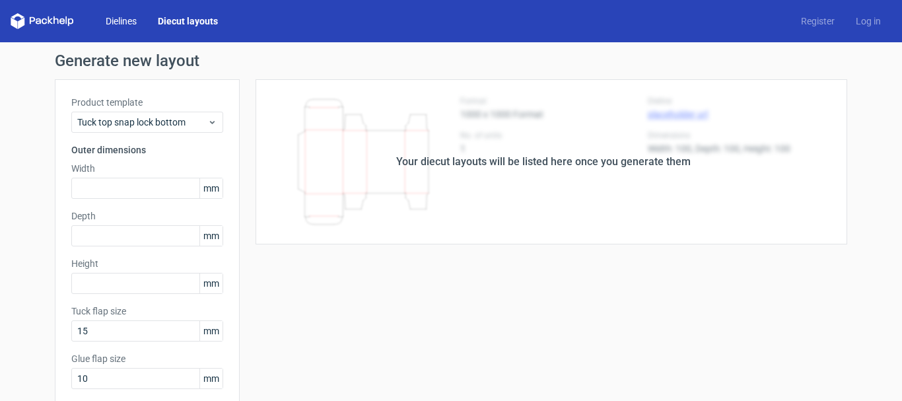
click at [113, 17] on link "Dielines" at bounding box center [121, 21] width 52 height 13
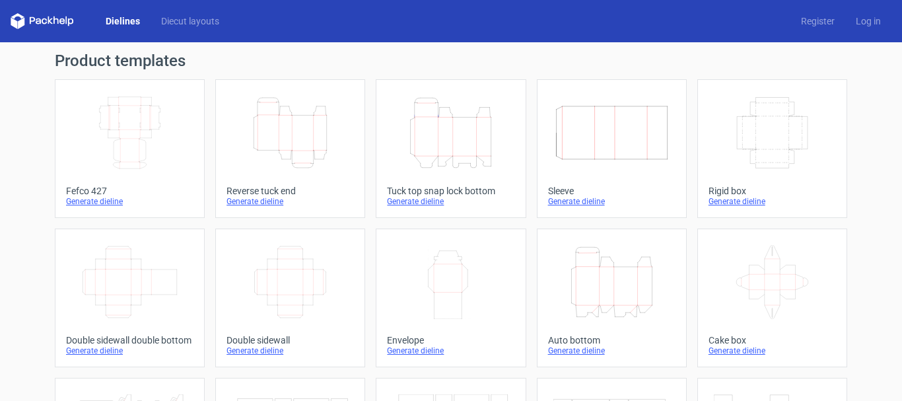
click at [112, 198] on div "Generate dieline" at bounding box center [129, 201] width 127 height 11
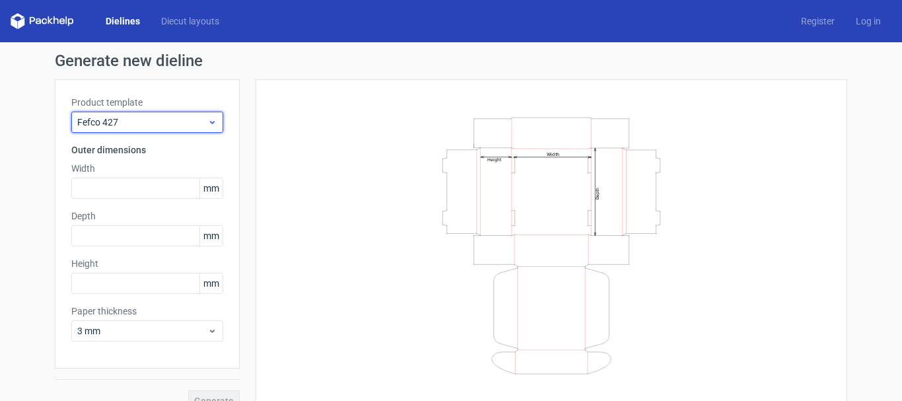
click at [111, 127] on span "Fefco 427" at bounding box center [142, 122] width 130 height 13
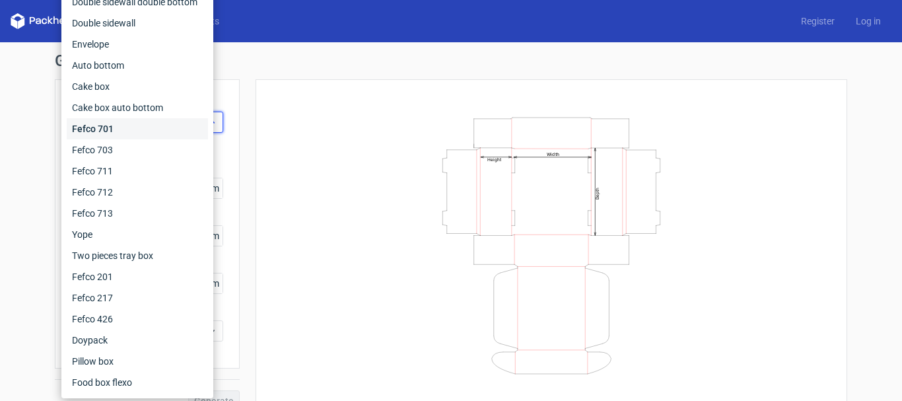
click at [111, 127] on div "Fefco 701" at bounding box center [137, 128] width 141 height 21
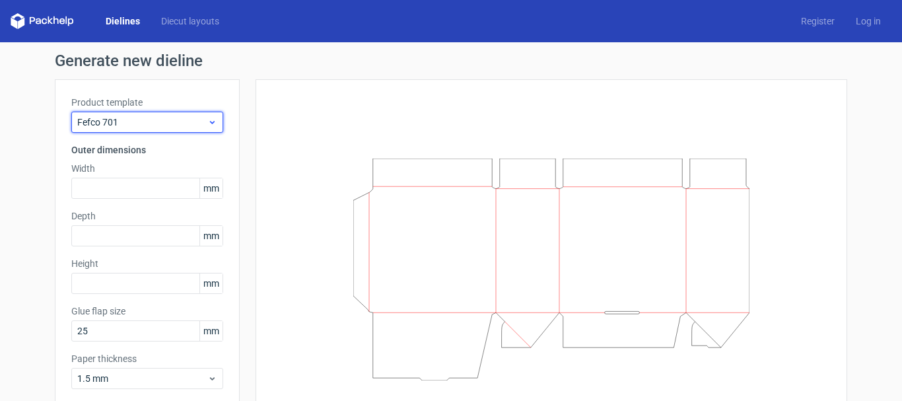
click at [111, 127] on span "Fefco 701" at bounding box center [142, 122] width 130 height 13
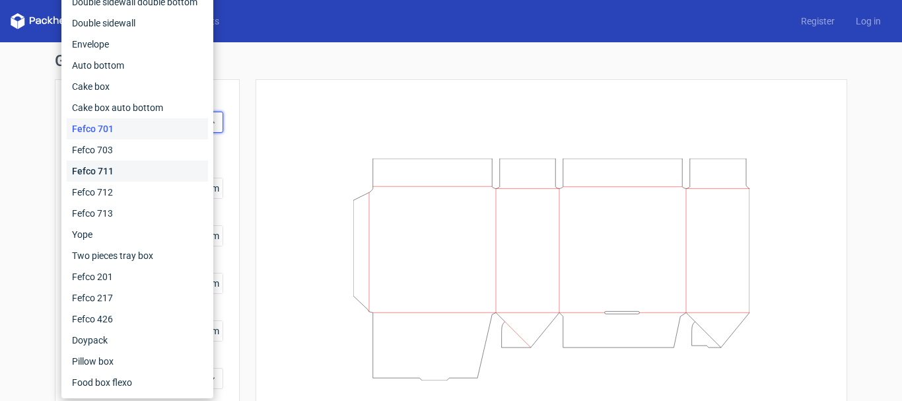
click at [97, 166] on div "Fefco 711" at bounding box center [137, 171] width 141 height 21
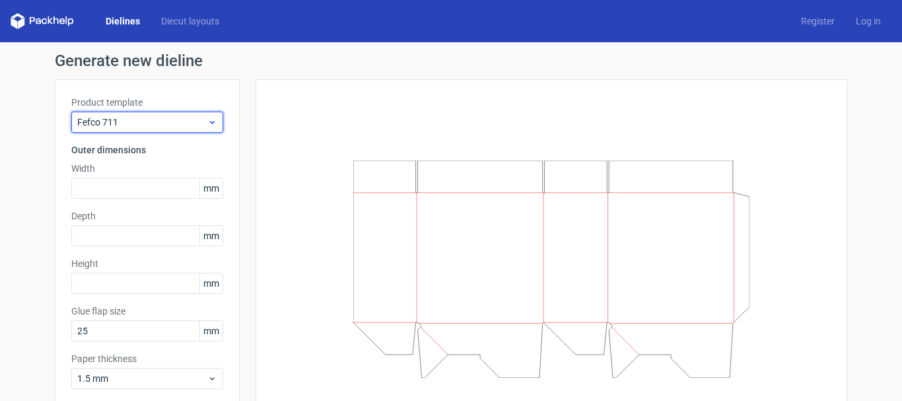
click at [103, 123] on span "Fefco 711" at bounding box center [142, 122] width 130 height 13
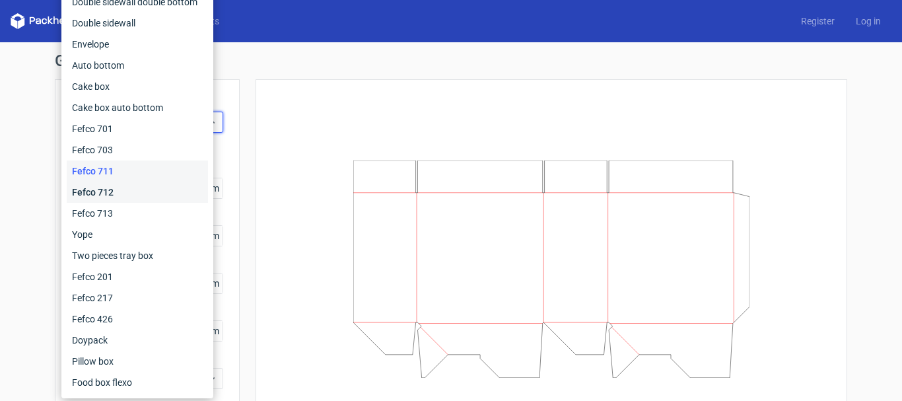
click at [102, 201] on div "Fefco 712" at bounding box center [137, 192] width 141 height 21
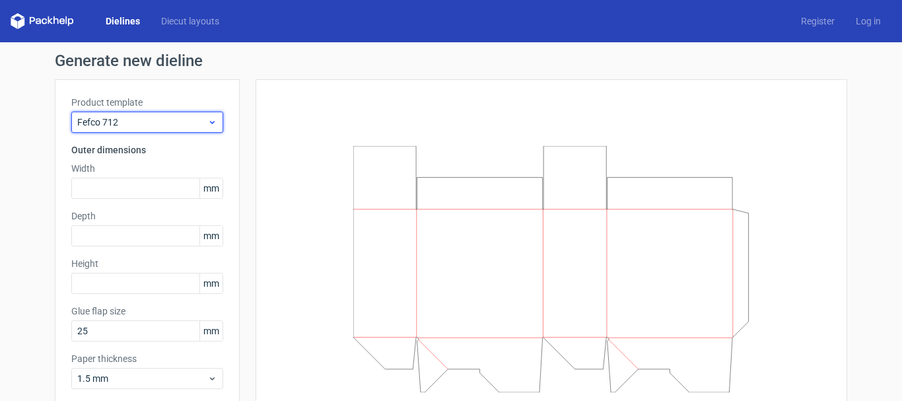
click at [111, 131] on div "Fefco 712" at bounding box center [147, 122] width 152 height 21
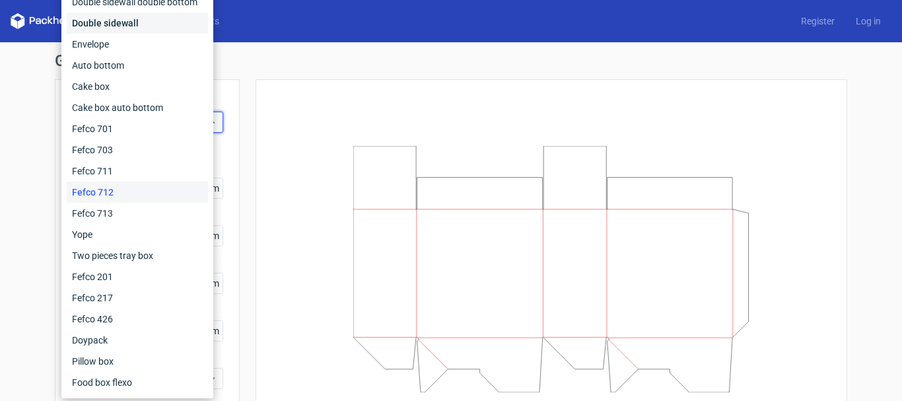
click at [113, 19] on div "Double sidewall" at bounding box center [137, 23] width 141 height 21
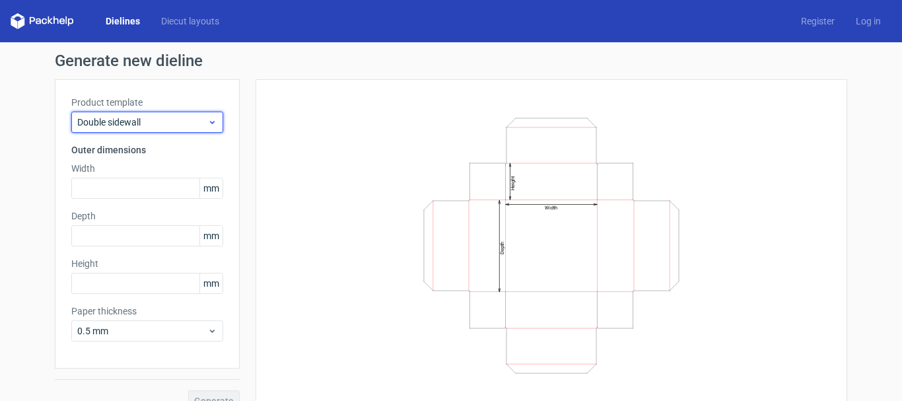
click at [118, 121] on span "Double sidewall" at bounding box center [142, 122] width 130 height 13
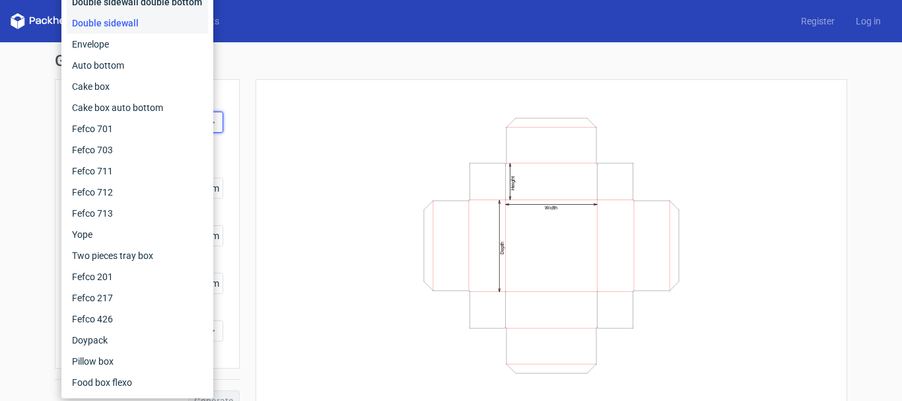
click at [144, 1] on div "Double sidewall double bottom" at bounding box center [137, 1] width 141 height 21
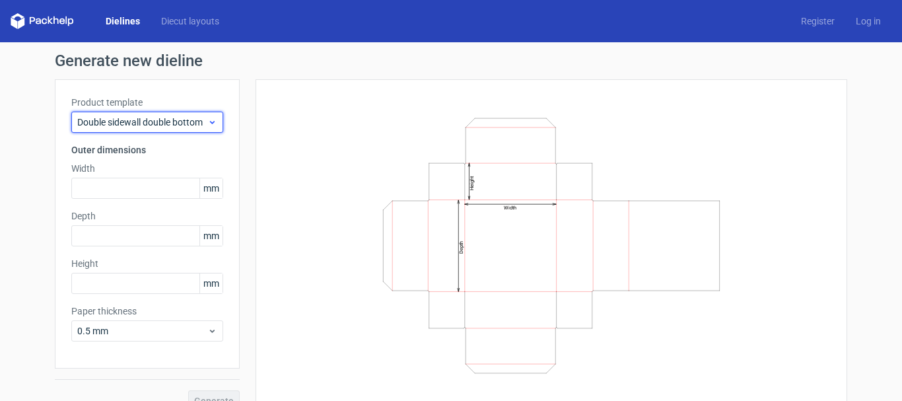
click at [124, 118] on span "Double sidewall double bottom" at bounding box center [142, 122] width 130 height 13
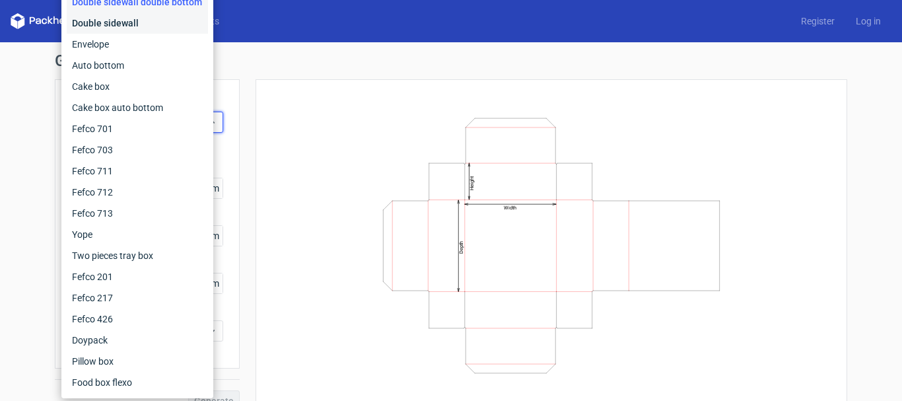
click at [114, 15] on div "Double sidewall" at bounding box center [137, 23] width 141 height 21
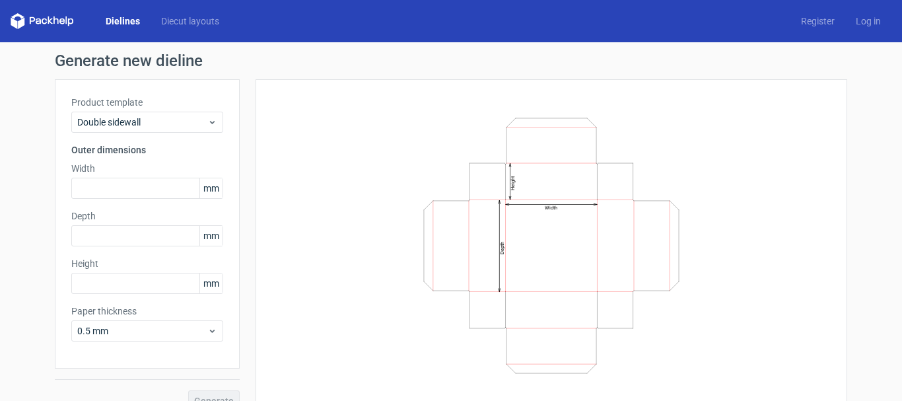
click at [82, 203] on div "Product template Double sidewall Outer dimensions Width mm Depth mm Height mm P…" at bounding box center [147, 223] width 185 height 289
click at [89, 190] on input "text" at bounding box center [147, 188] width 152 height 21
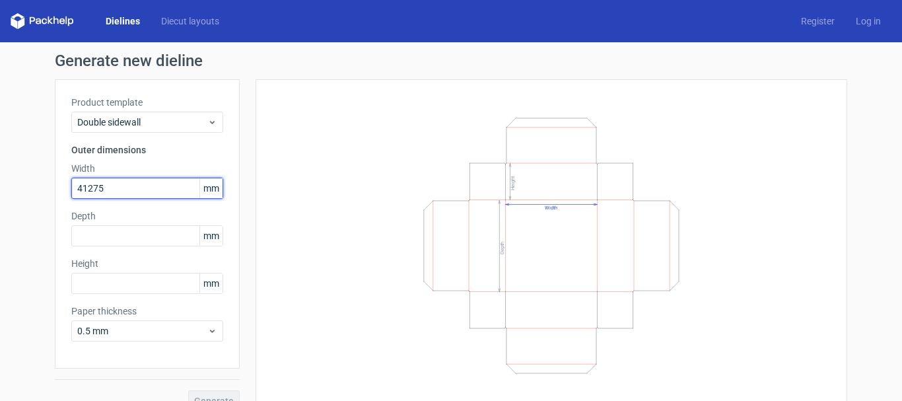
click at [91, 184] on input "41275" at bounding box center [147, 188] width 152 height 21
type input "413"
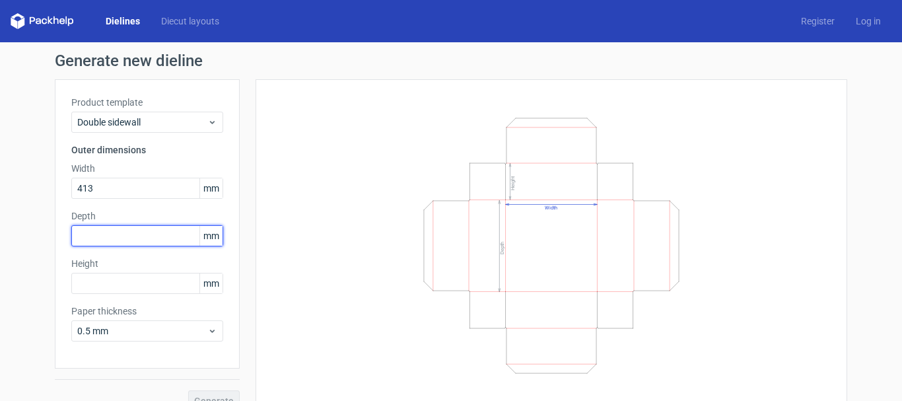
click at [86, 241] on input "text" at bounding box center [147, 235] width 152 height 21
type input "227"
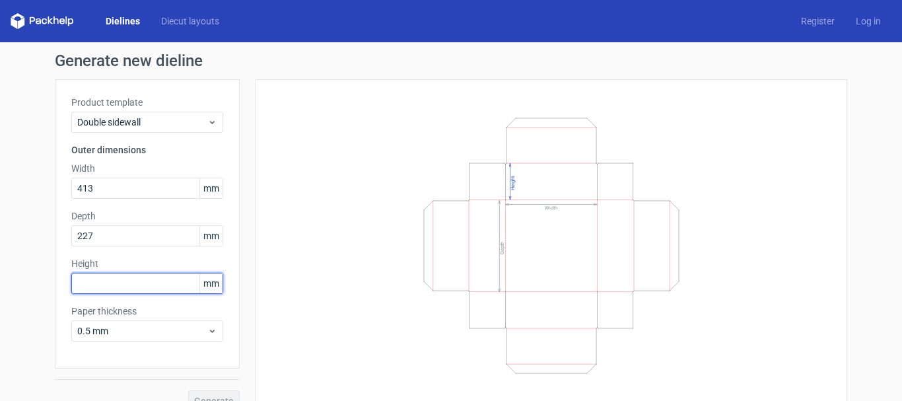
click at [92, 285] on input "text" at bounding box center [147, 283] width 152 height 21
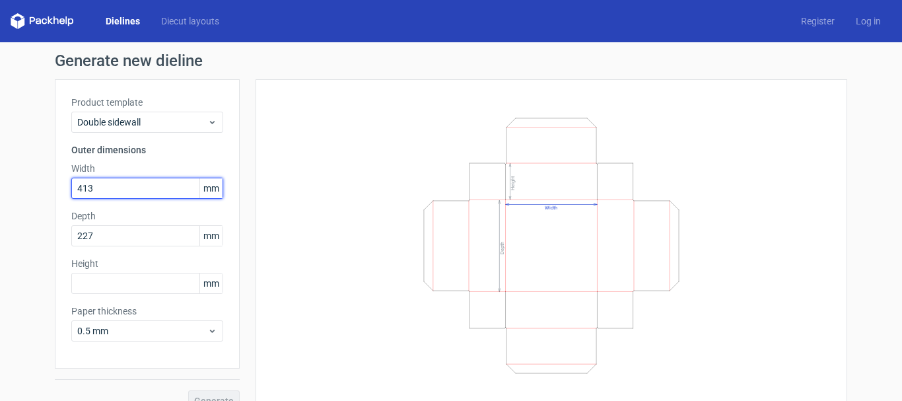
drag, startPoint x: 95, startPoint y: 188, endPoint x: 55, endPoint y: 186, distance: 40.3
click at [55, 186] on div "Product template Double sidewall Outer dimensions Width 413 mm Depth 227 mm Hei…" at bounding box center [147, 223] width 185 height 289
type input "1169"
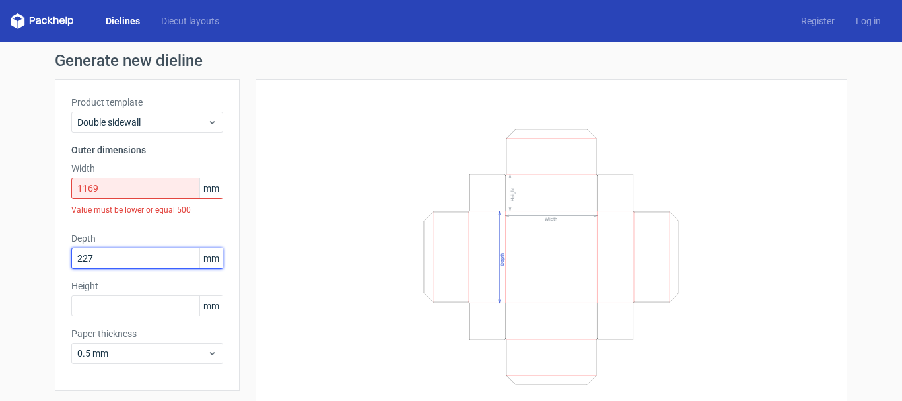
drag, startPoint x: 112, startPoint y: 242, endPoint x: 54, endPoint y: 236, distance: 59.0
click at [55, 236] on div "Product template Double sidewall Outer dimensions Width 1169 mm Value must be l…" at bounding box center [147, 235] width 185 height 312
click at [211, 190] on span "mm" at bounding box center [211, 188] width 23 height 20
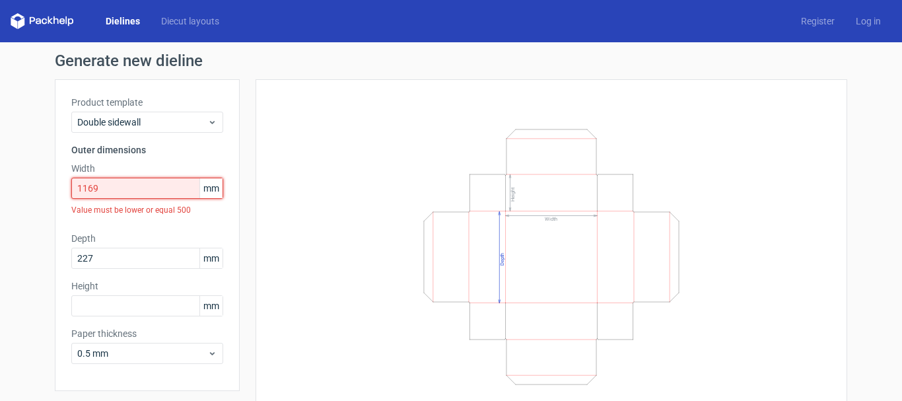
click at [137, 184] on input "1169" at bounding box center [147, 188] width 152 height 21
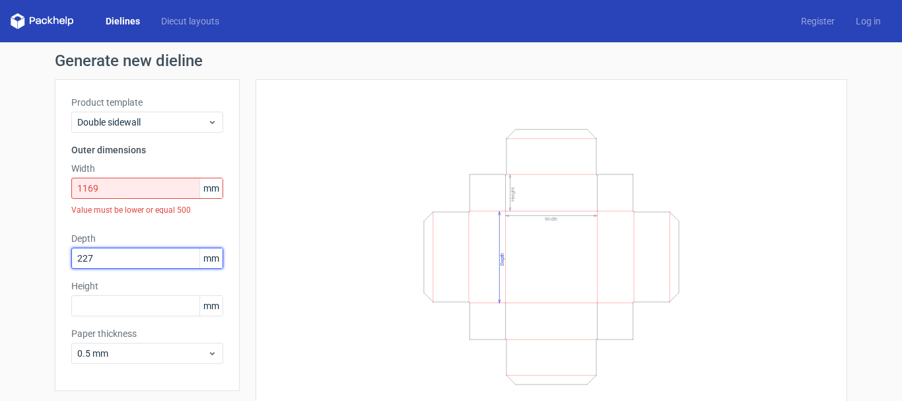
drag, startPoint x: 102, startPoint y: 256, endPoint x: 48, endPoint y: 257, distance: 53.5
click at [48, 257] on div "Generate new dieline Product template Double sidewall Outer dimensions Width 11…" at bounding box center [451, 243] width 902 height 402
